Goal: Ask a question

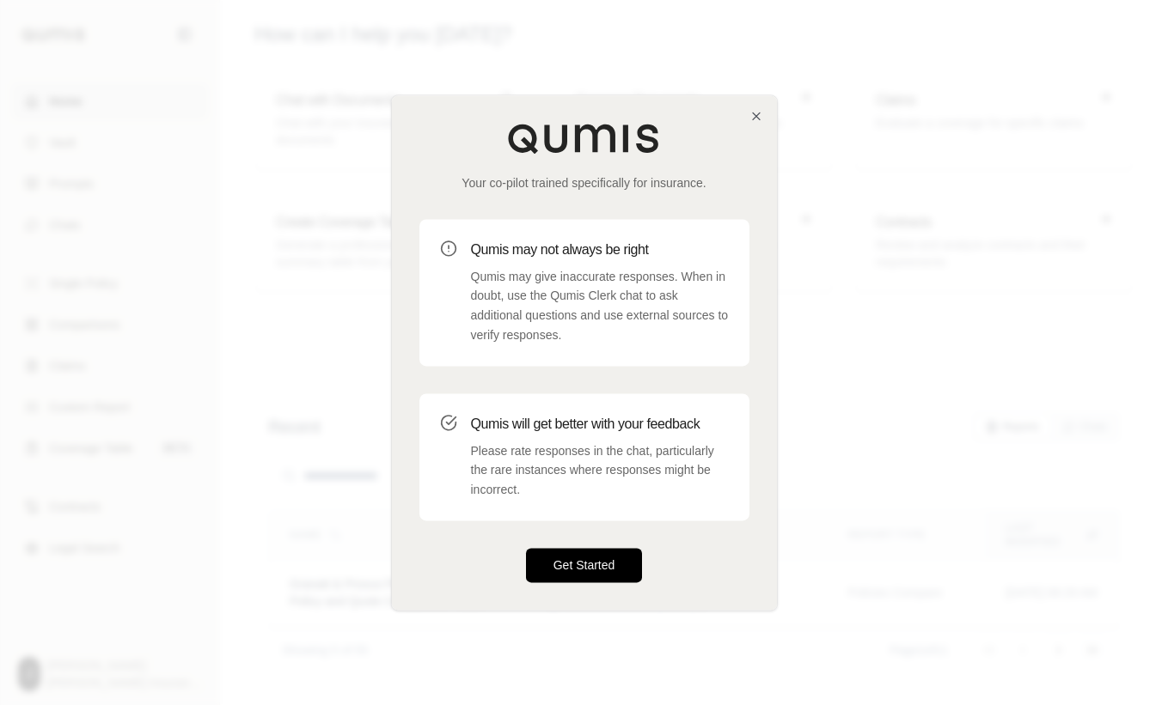
click at [593, 565] on button "Get Started" at bounding box center [584, 565] width 117 height 34
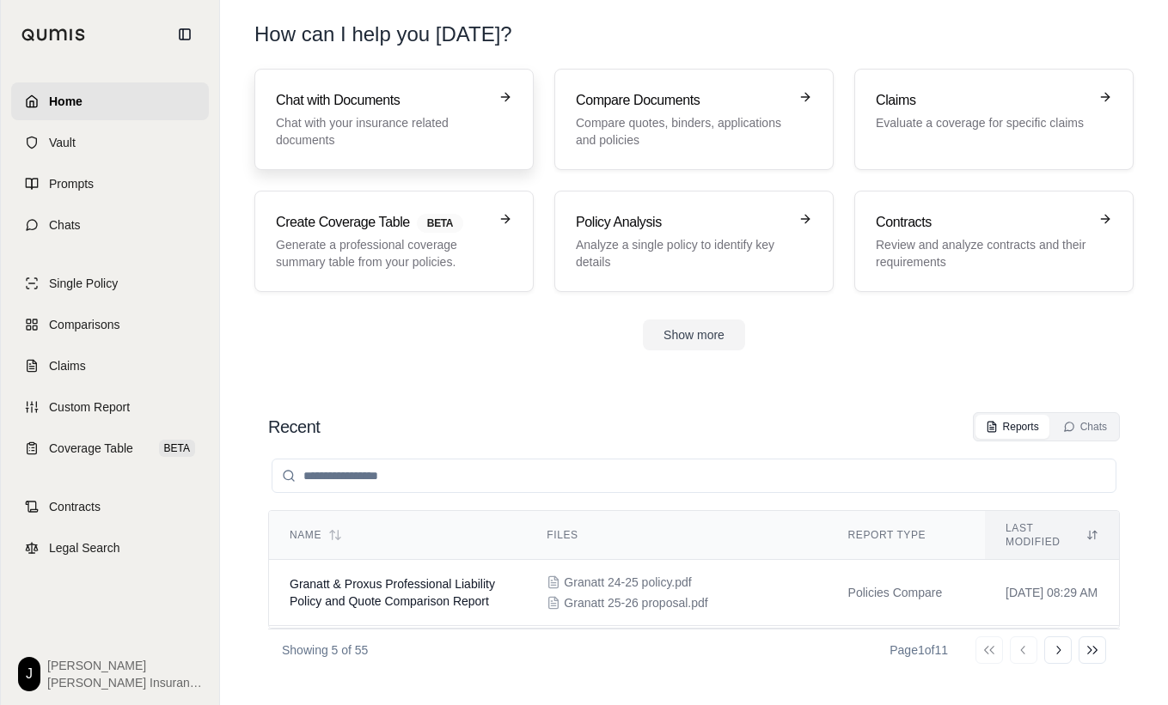
click at [334, 99] on h3 "Chat with Documents" at bounding box center [382, 100] width 212 height 21
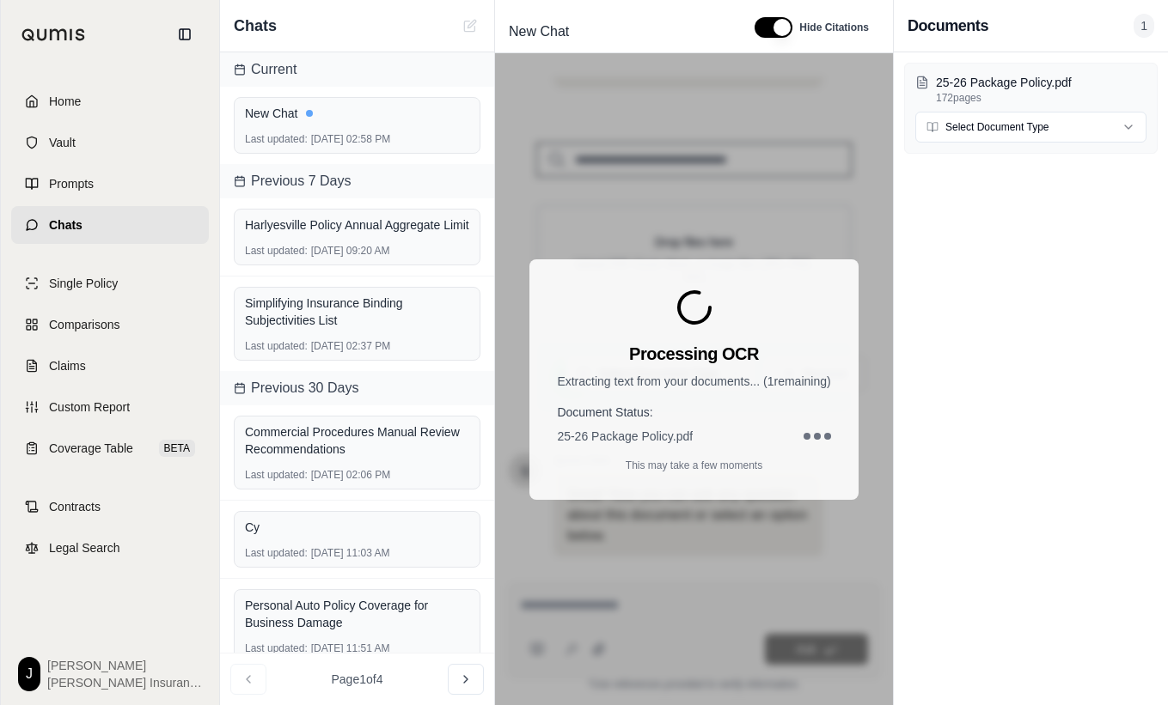
scroll to position [256, 0]
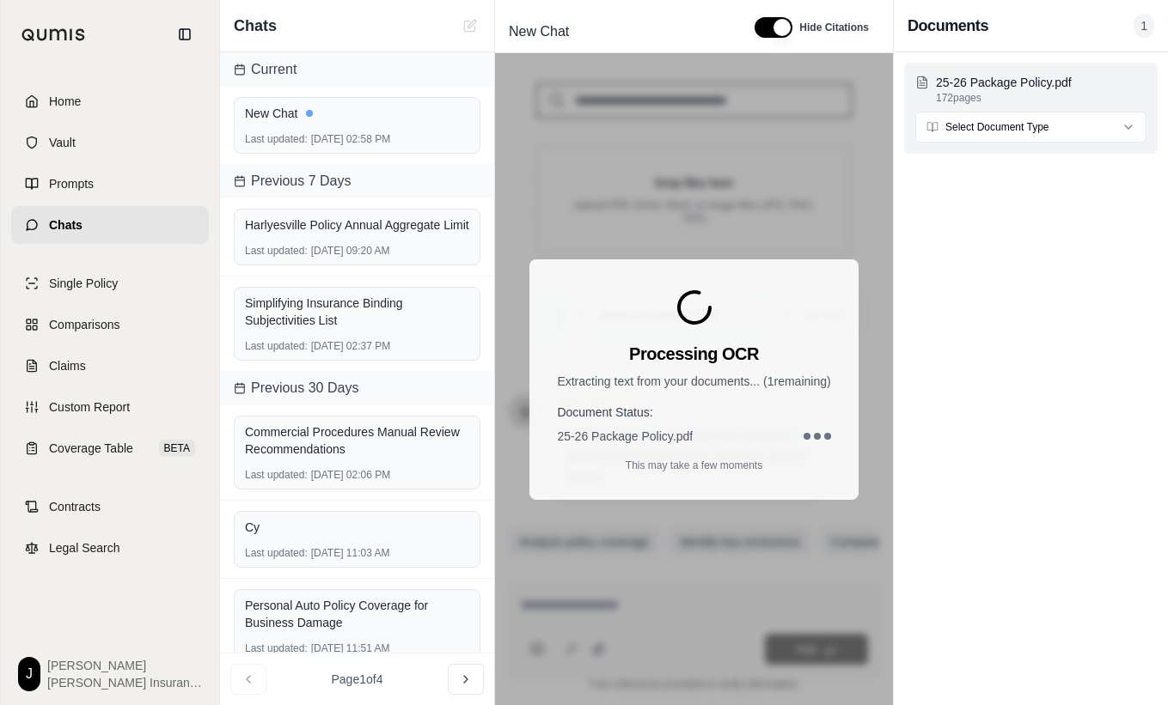
click at [1032, 123] on html "Home Vault Prompts Chats Single Policy Comparisons Claims Custom Report Coverag…" at bounding box center [584, 352] width 1168 height 705
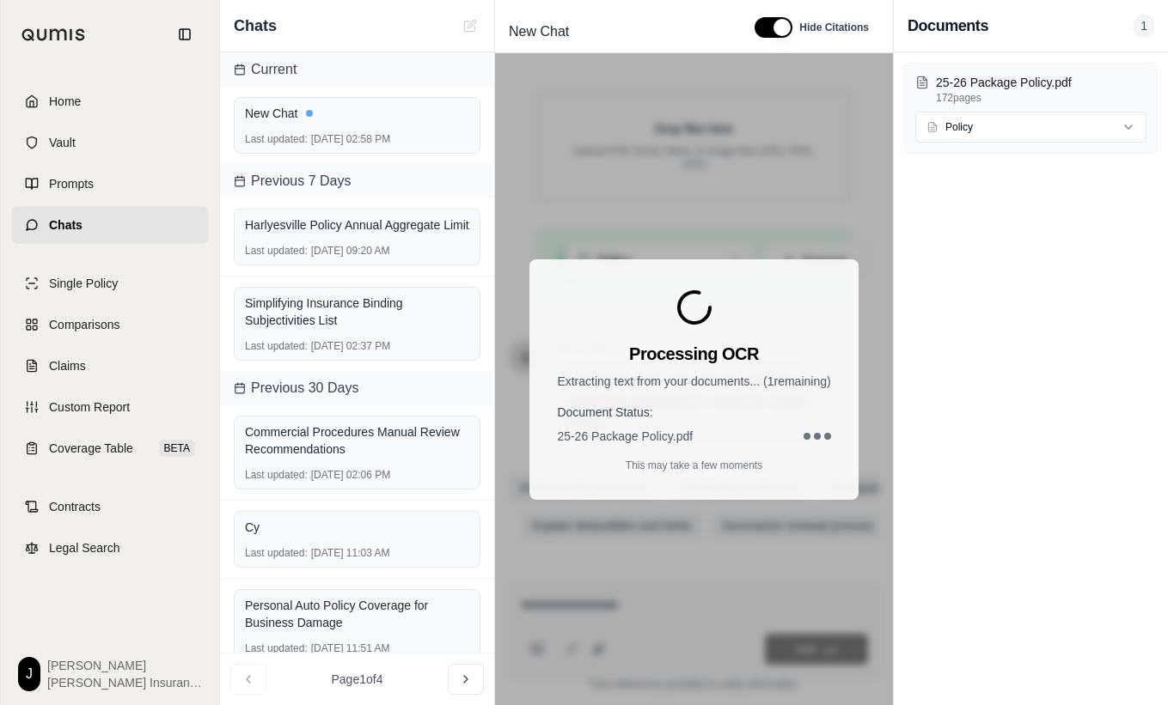
scroll to position [327, 0]
click at [188, 34] on icon at bounding box center [185, 34] width 14 height 14
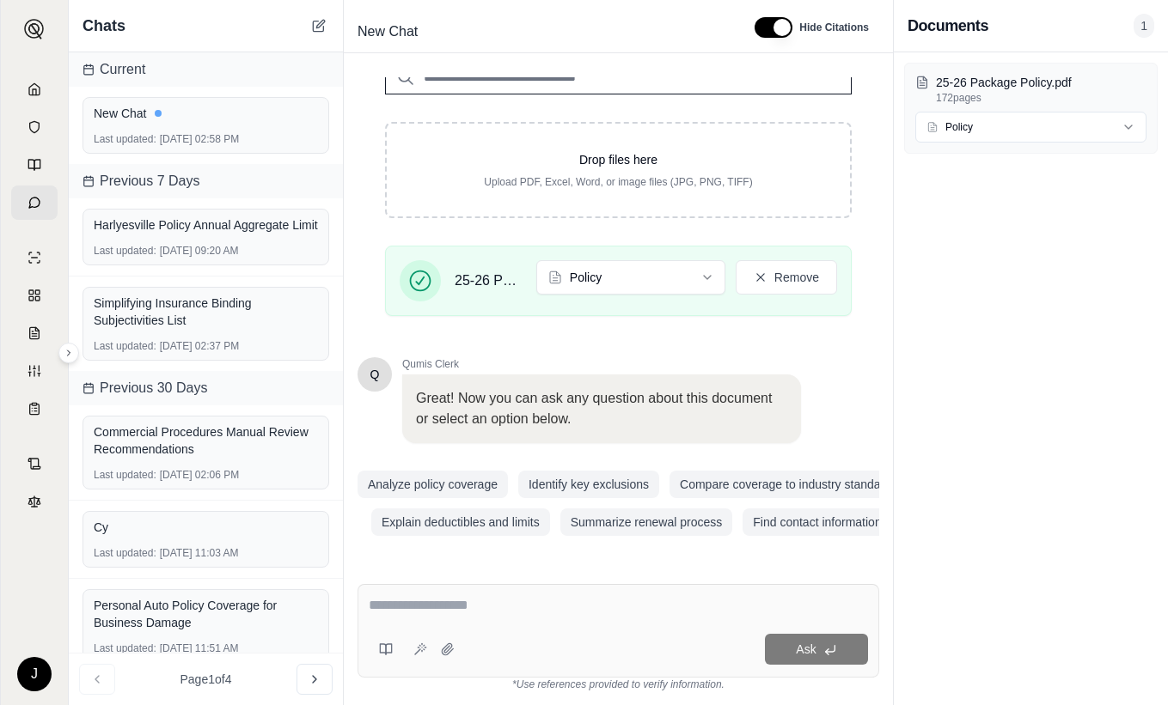
scroll to position [256, 0]
click at [437, 610] on textarea at bounding box center [618, 605] width 499 height 21
type textarea "**********"
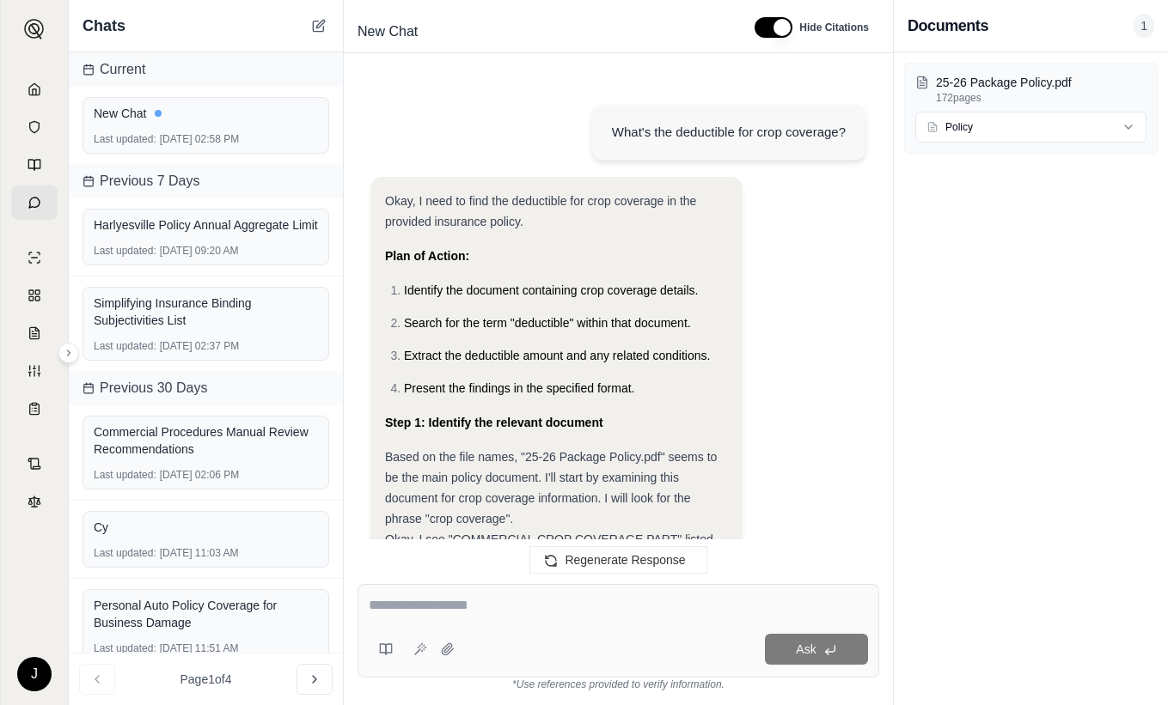
scroll to position [1612, 0]
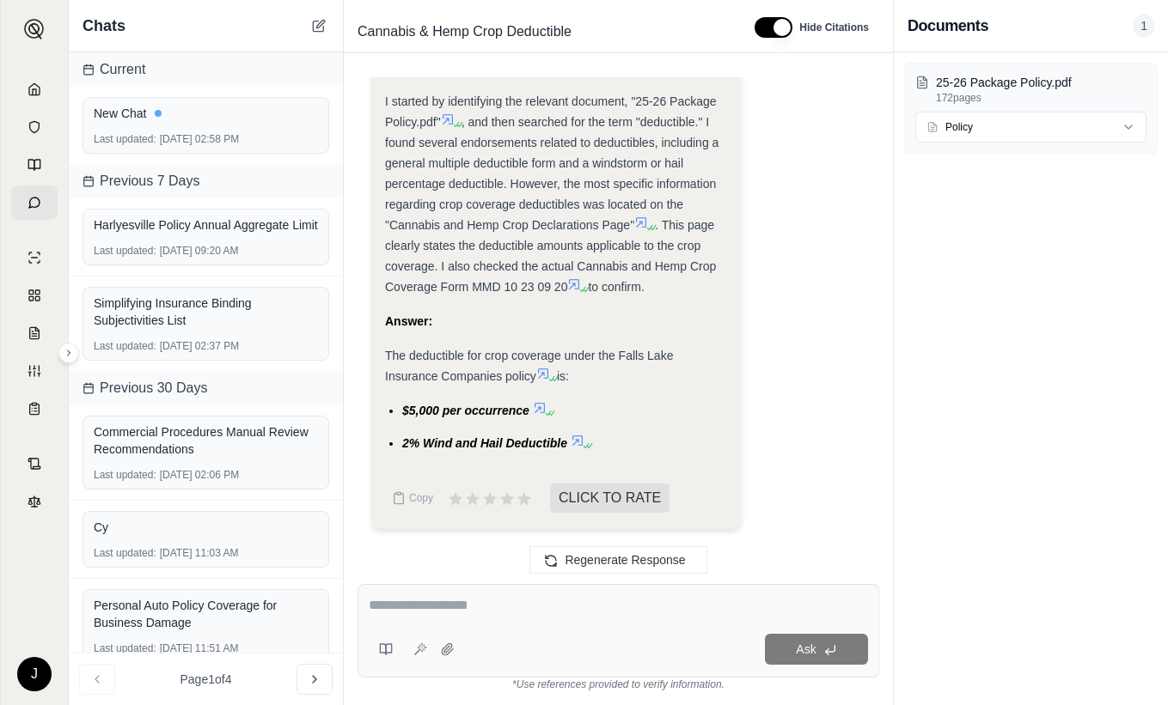
click at [1063, 332] on div "25-26 Package Policy.pdf 172 pages Policy" at bounding box center [1031, 378] width 274 height 653
click at [1030, 383] on div "25-26 Package Policy.pdf 172 pages Policy" at bounding box center [1031, 378] width 274 height 653
